Goal: Find specific page/section: Find specific page/section

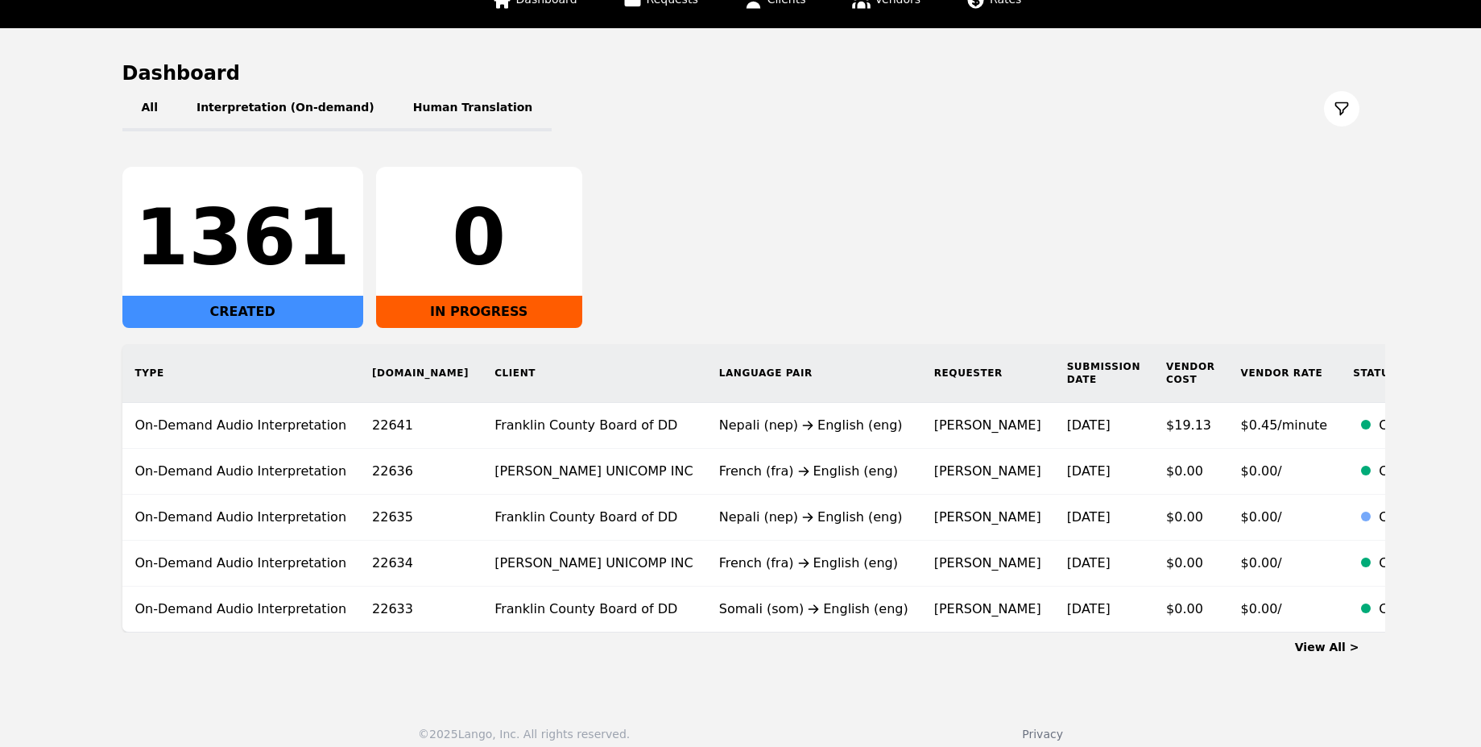
scroll to position [119, 0]
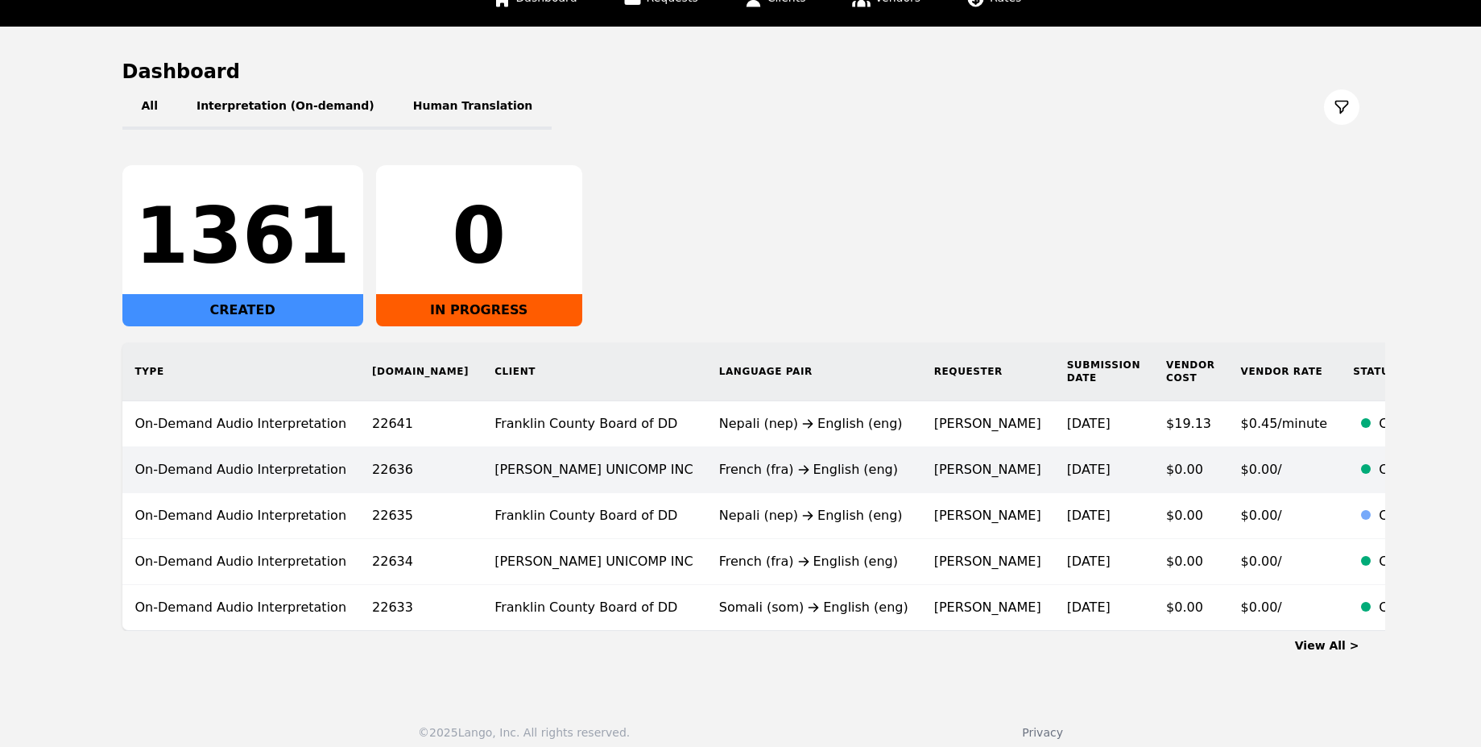
click at [482, 447] on td "[PERSON_NAME] UNICOMP INC" at bounding box center [594, 470] width 225 height 46
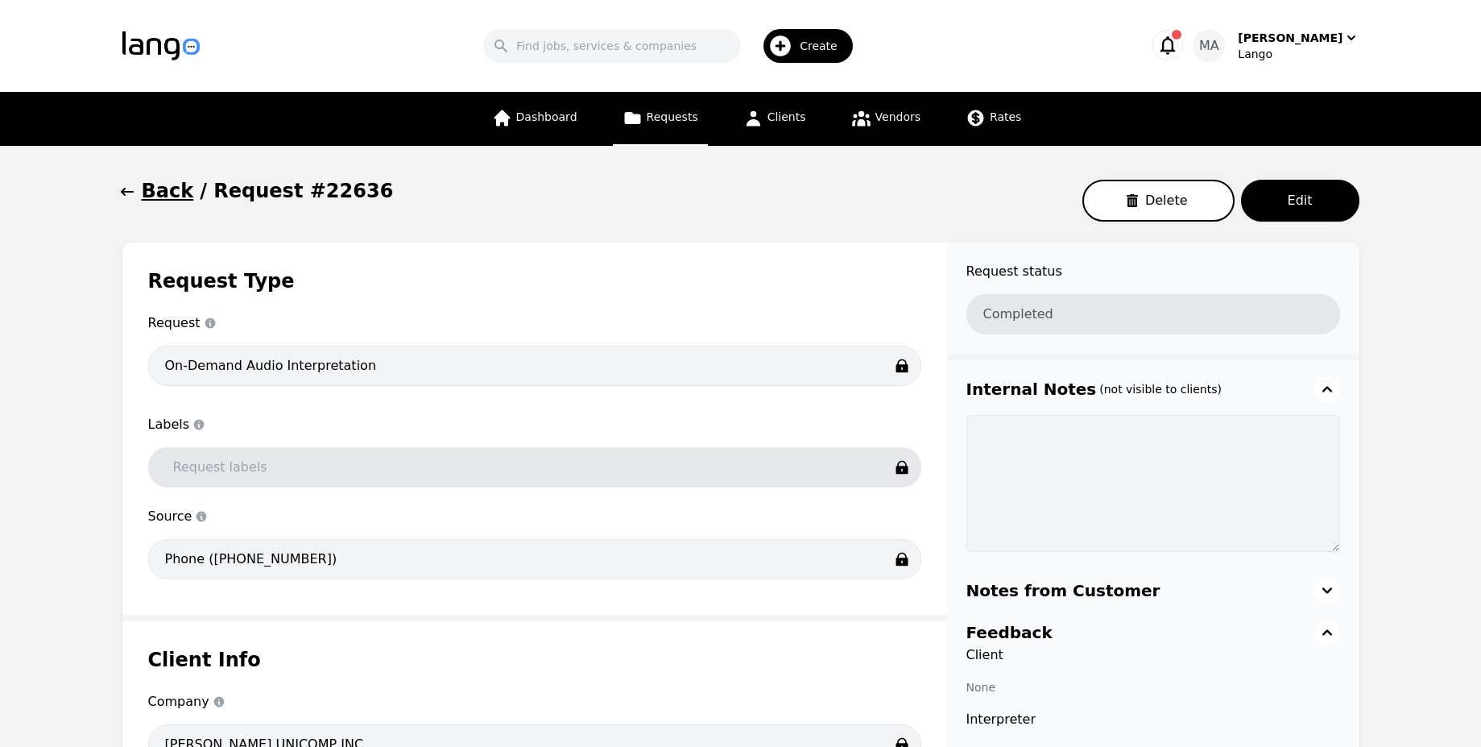
click at [718, 114] on div "Dashboard Requests Clients Vendors Rates" at bounding box center [756, 119] width 549 height 54
click at [711, 115] on div "Dashboard Requests Clients Vendors Rates" at bounding box center [756, 119] width 549 height 54
click at [702, 119] on link "Requests" at bounding box center [660, 119] width 95 height 54
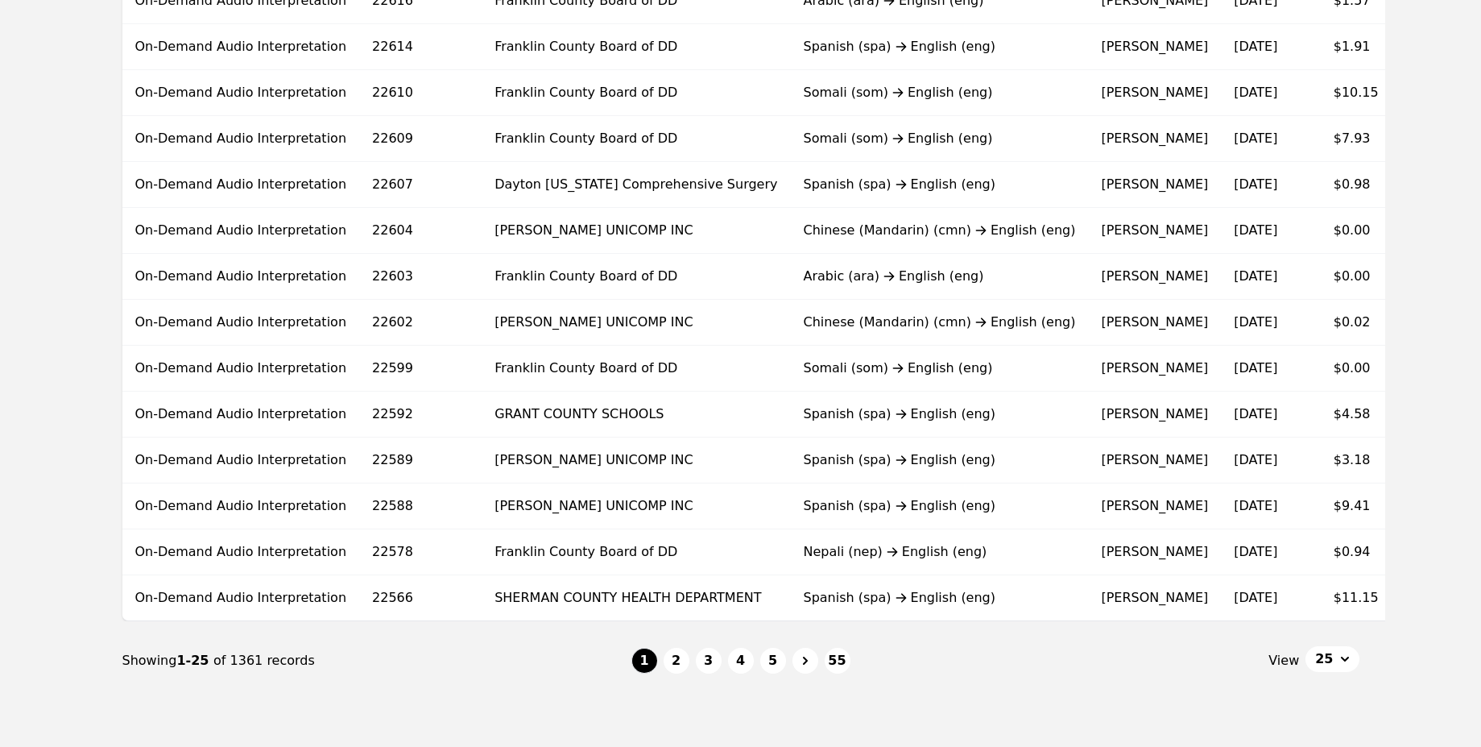
scroll to position [870, 0]
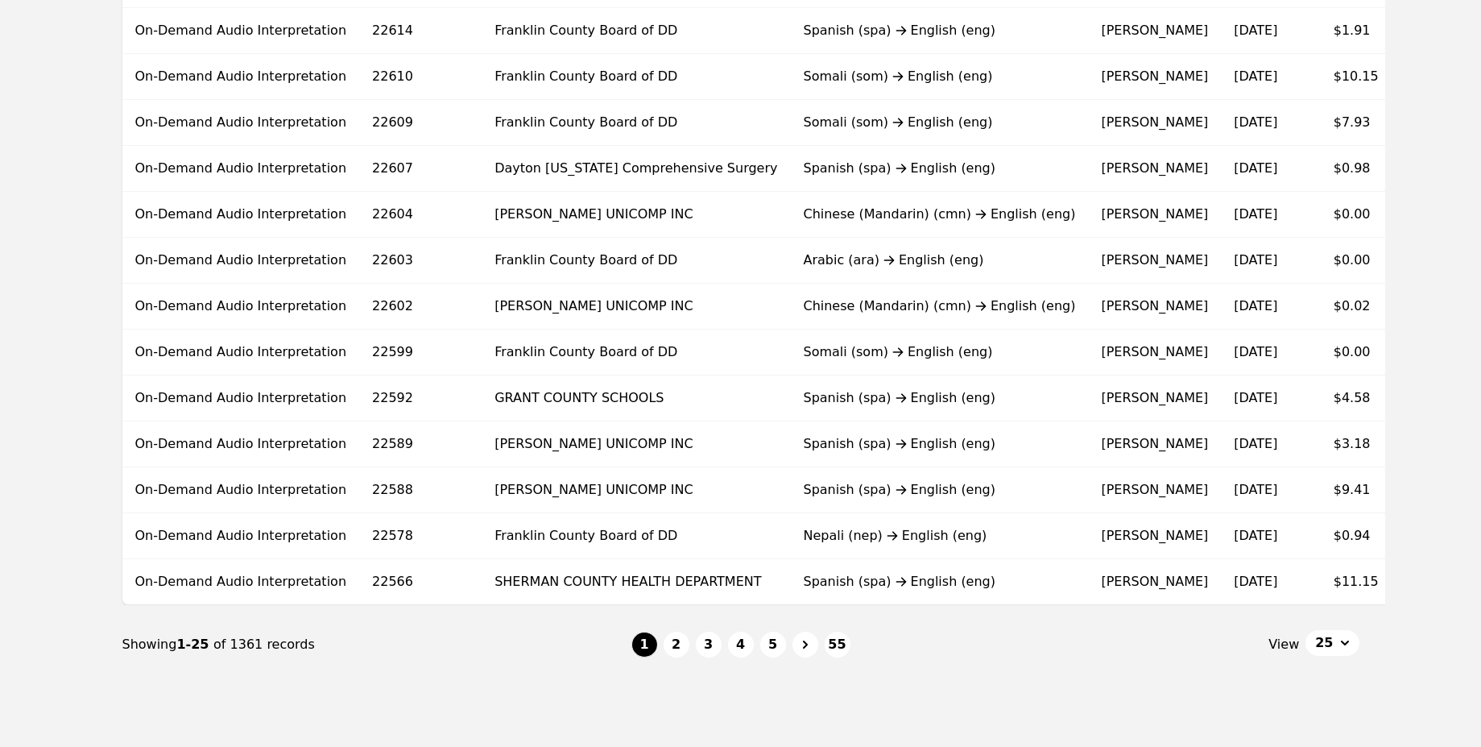
click at [500, 292] on td "[PERSON_NAME] UNICOMP INC" at bounding box center [636, 307] width 308 height 46
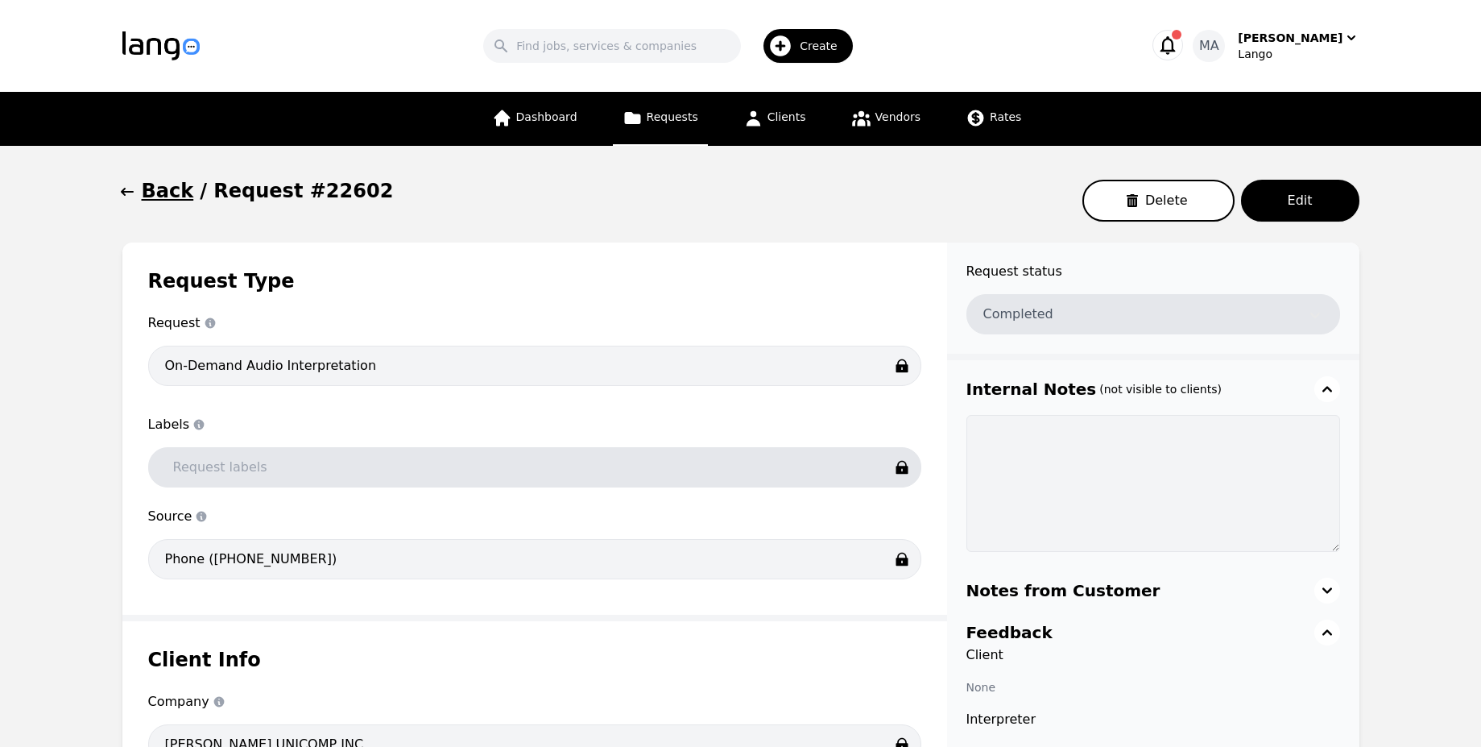
click at [1179, 53] on icon "button" at bounding box center [1168, 45] width 23 height 23
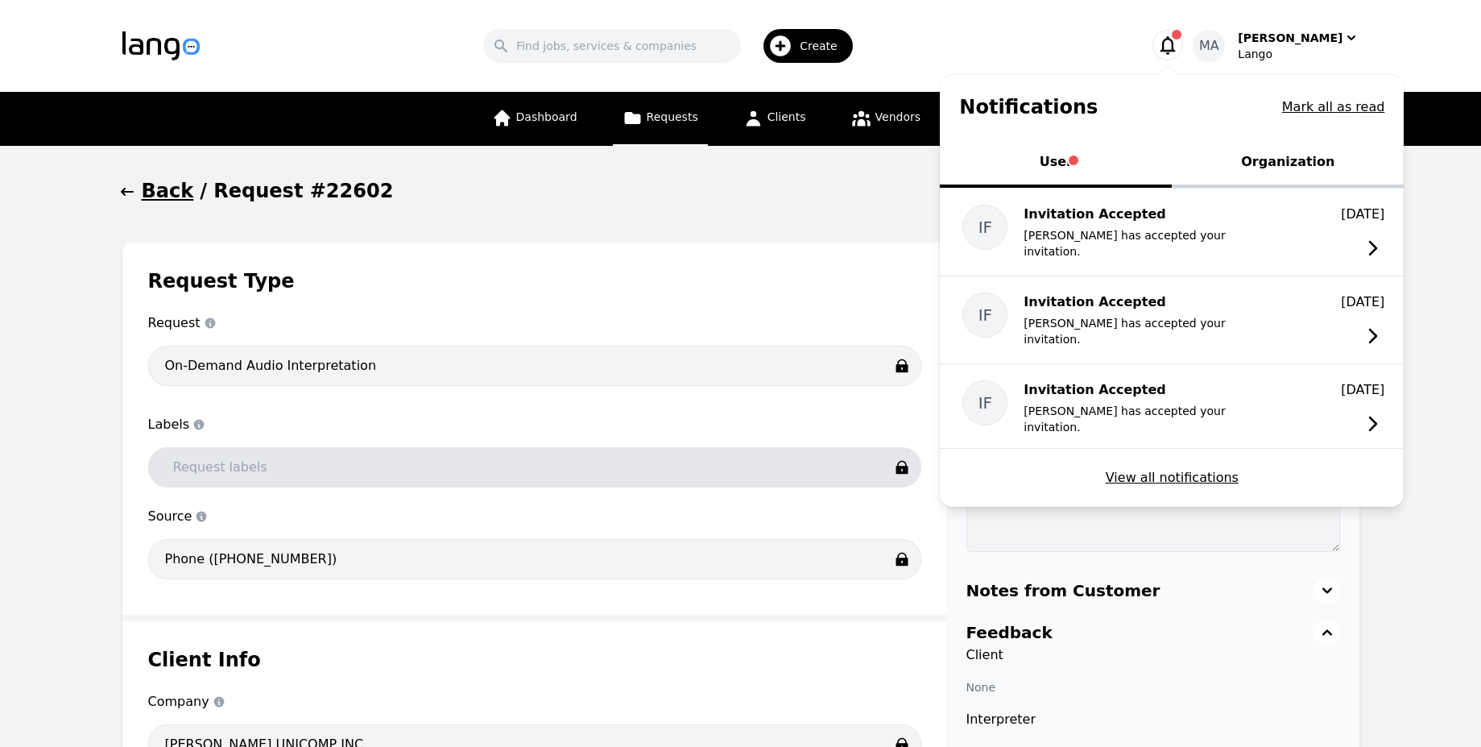
click at [1275, 159] on button "Organization" at bounding box center [1288, 163] width 232 height 48
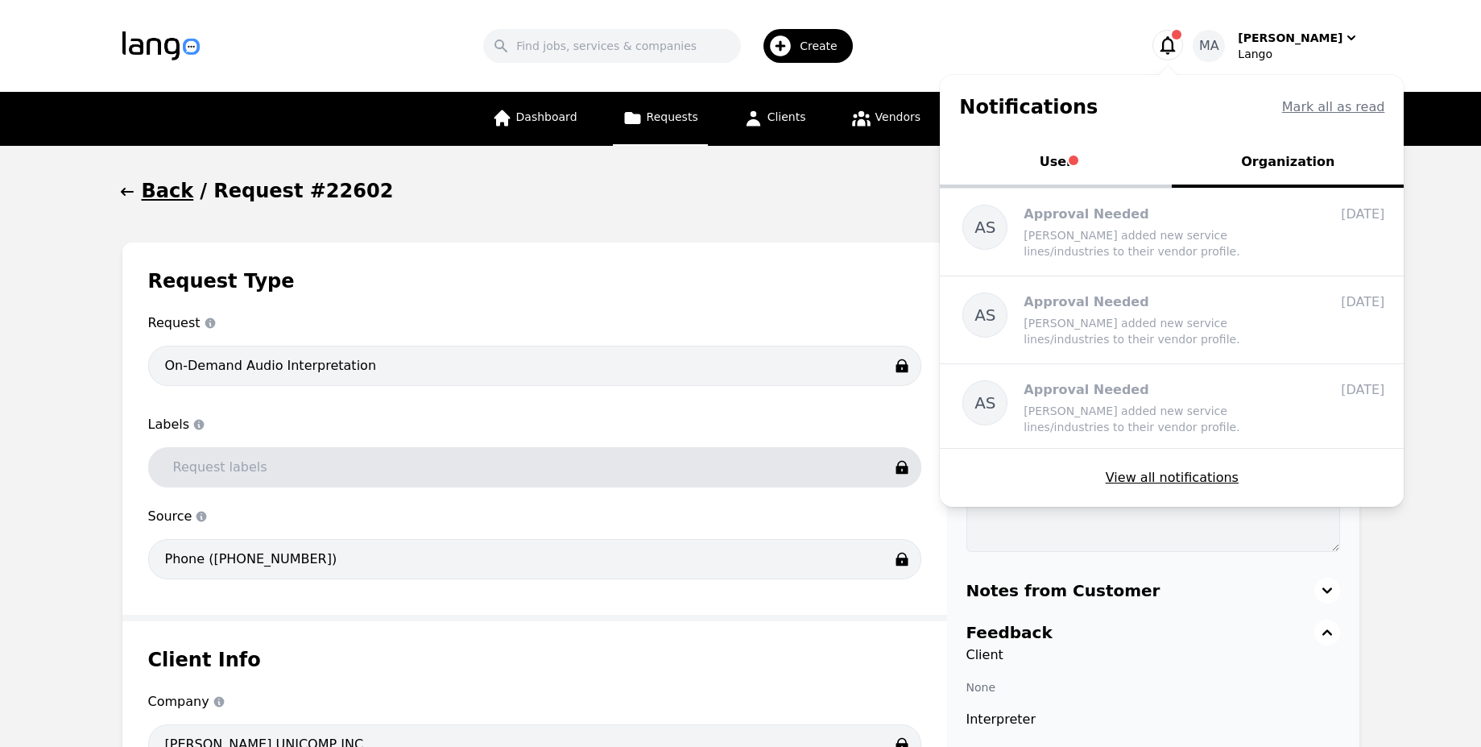
click at [1074, 55] on div "Search Create" at bounding box center [674, 46] width 896 height 47
